Goal: Information Seeking & Learning: Learn about a topic

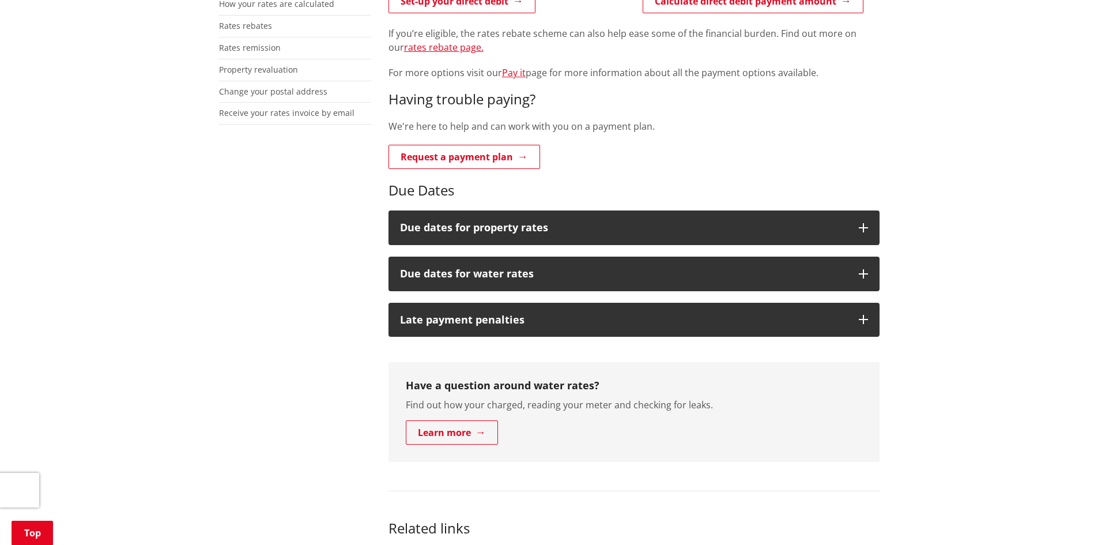
scroll to position [403, 0]
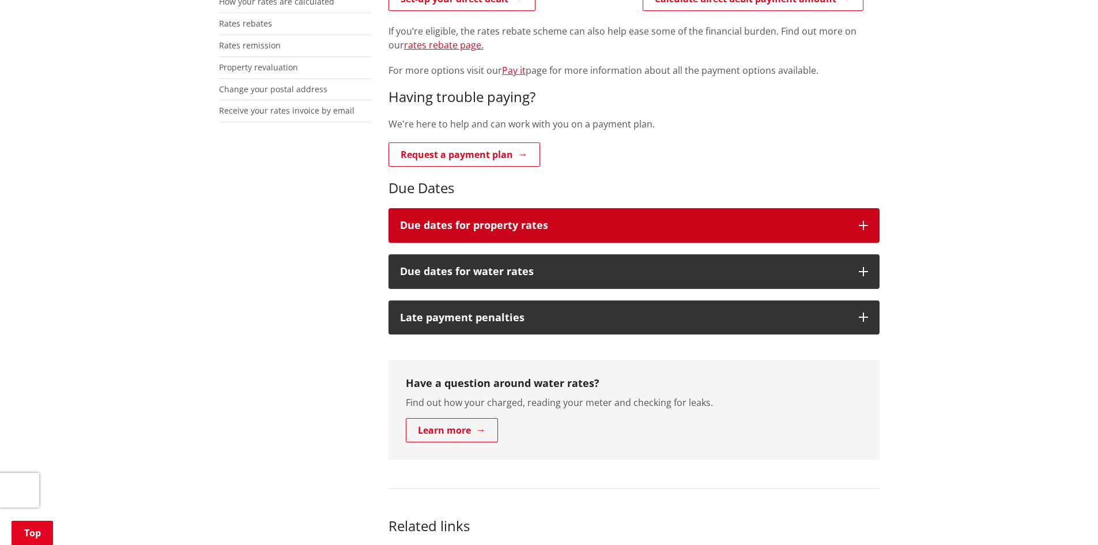
click at [547, 220] on h3 "Due dates for property rates" at bounding box center [623, 226] width 447 height 12
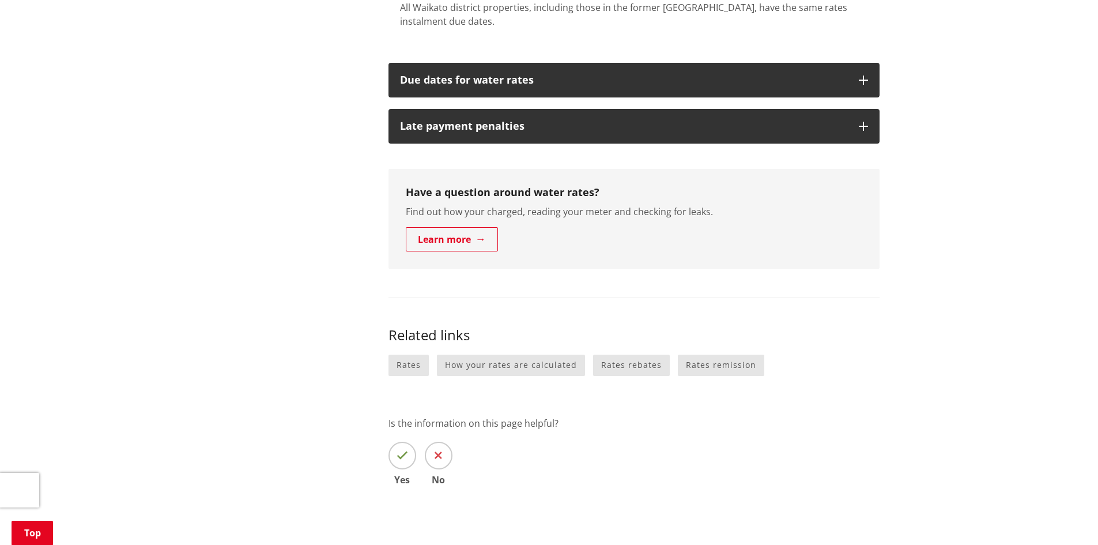
scroll to position [749, 0]
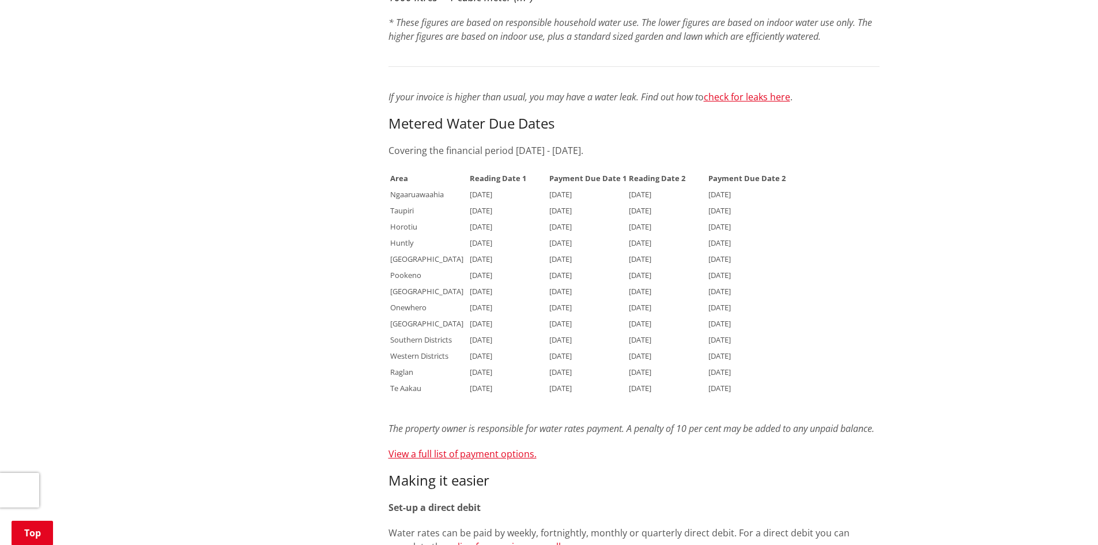
scroll to position [864, 0]
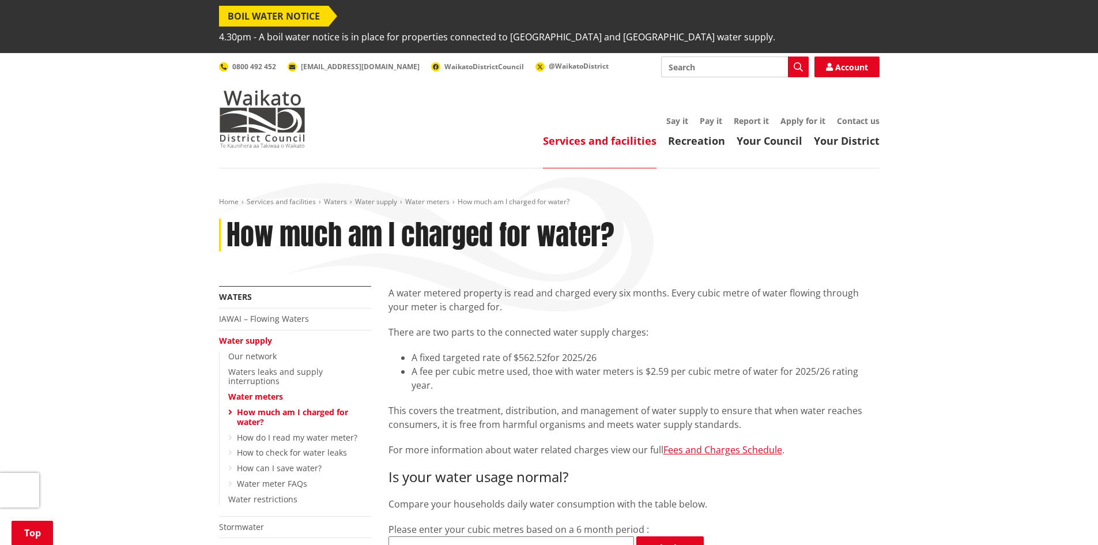
scroll to position [1153, 0]
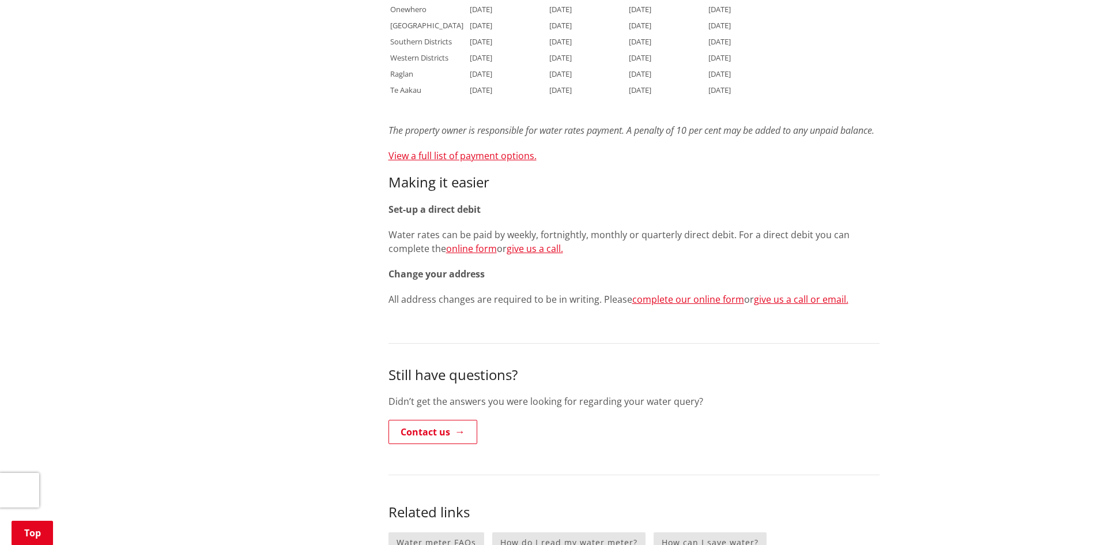
click at [847, 229] on p "Water rates can be paid by weekly, fortnightly, monthly or quarterly direct deb…" at bounding box center [633, 242] width 491 height 28
